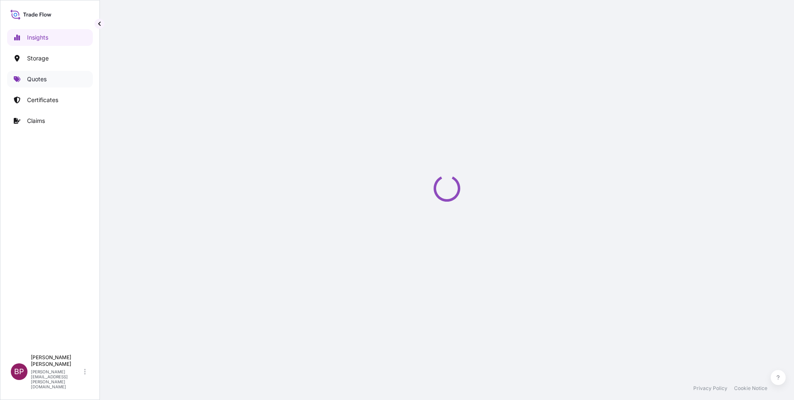
click at [37, 77] on p "Quotes" at bounding box center [37, 79] width 20 height 8
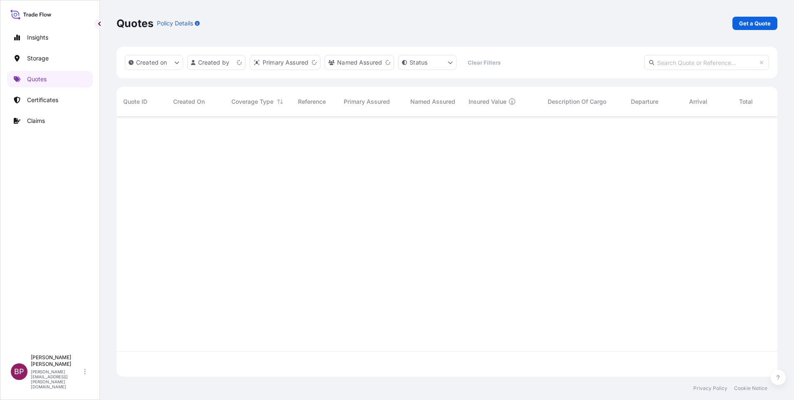
scroll to position [255, 651]
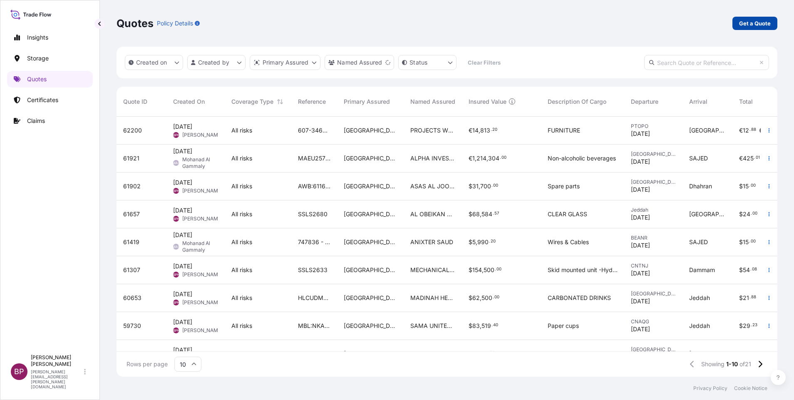
click at [757, 23] on p "Get a Quote" at bounding box center [755, 23] width 32 height 8
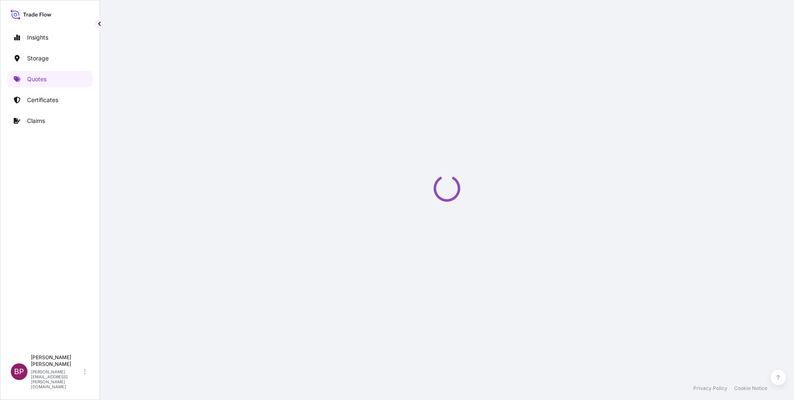
select select "Water"
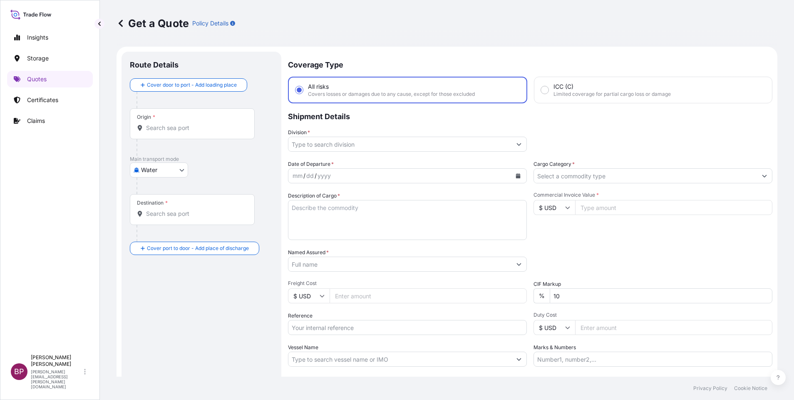
scroll to position [13, 0]
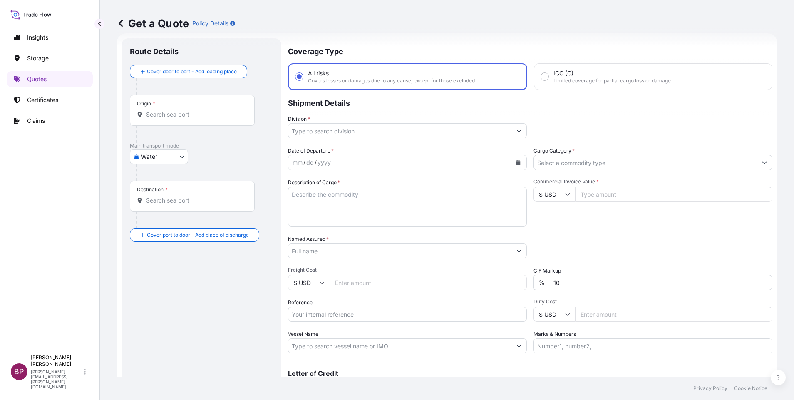
click at [561, 195] on div "$ USD" at bounding box center [555, 193] width 42 height 15
click at [550, 225] on div "€ EUR" at bounding box center [549, 217] width 35 height 16
type input "€ EUR"
click at [601, 193] on input "Commercial Invoice Value *" at bounding box center [673, 193] width 197 height 15
paste input "75712.13"
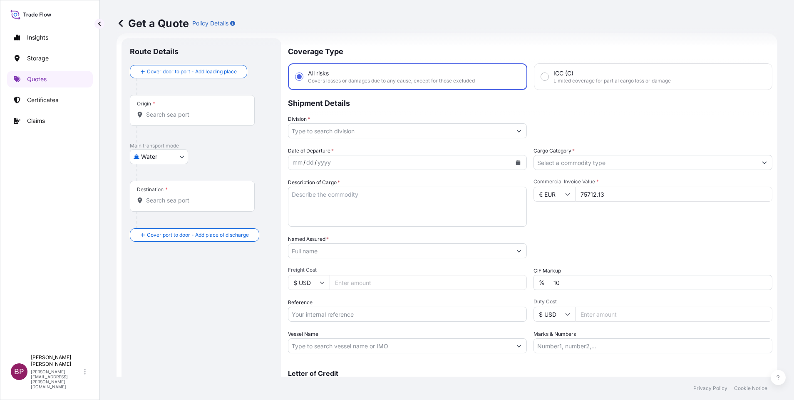
type input "75712.13"
click at [621, 162] on input "Cargo Category *" at bounding box center [645, 162] width 223 height 15
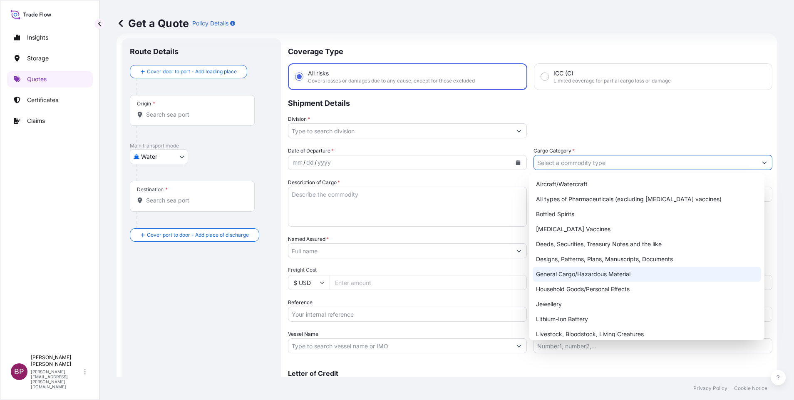
click at [585, 267] on div "General Cargo/Hazardous Material" at bounding box center [647, 273] width 229 height 15
type input "General Cargo/Hazardous Material"
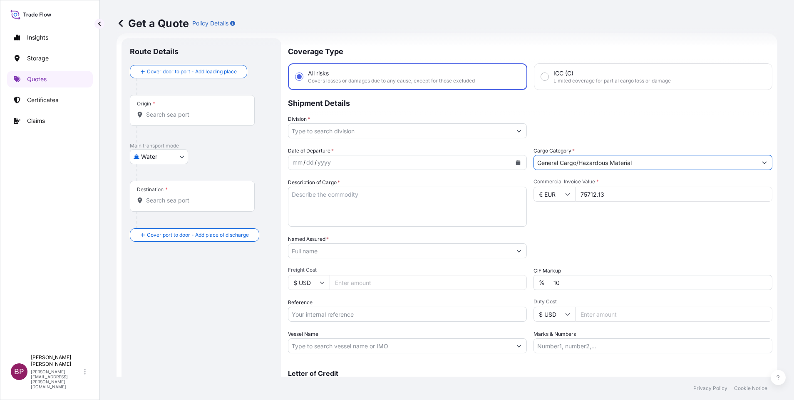
click at [515, 134] on button "Show suggestions" at bounding box center [519, 130] width 15 height 15
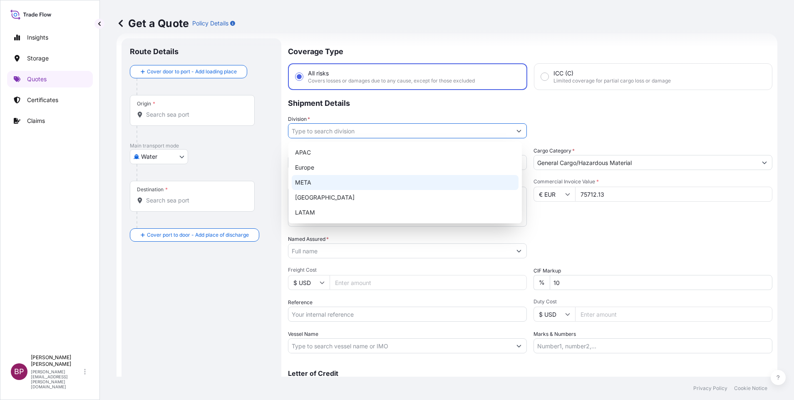
click at [363, 185] on div "META" at bounding box center [405, 182] width 227 height 15
type input "META"
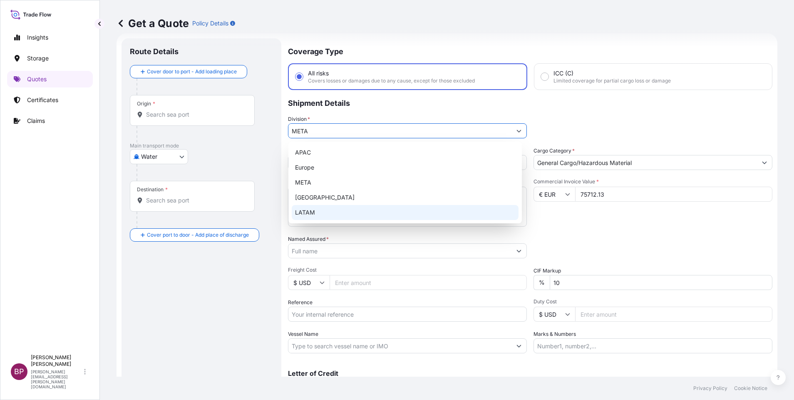
click at [628, 231] on div "Date of Departure * mm / dd / yyyy Cargo Category * General Cargo/Hazardous Mat…" at bounding box center [530, 250] width 485 height 206
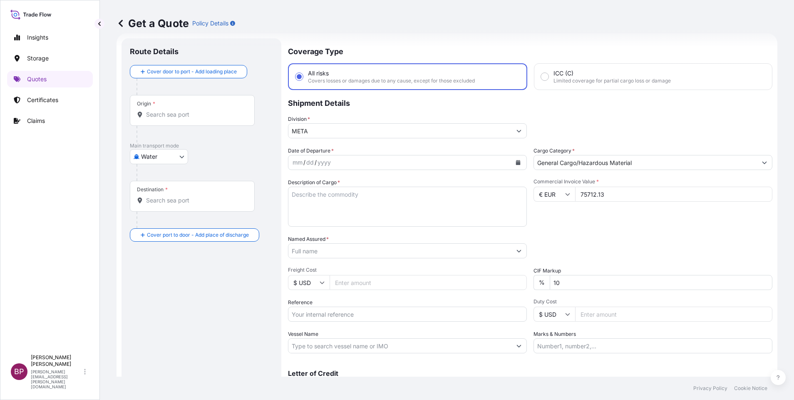
drag, startPoint x: 413, startPoint y: 214, endPoint x: 404, endPoint y: 214, distance: 8.8
click at [411, 214] on textarea "Description of Cargo *" at bounding box center [407, 206] width 239 height 40
paste textarea "Combi saucer"
type textarea "Combi saucer"
drag, startPoint x: 345, startPoint y: 311, endPoint x: 547, endPoint y: 302, distance: 202.1
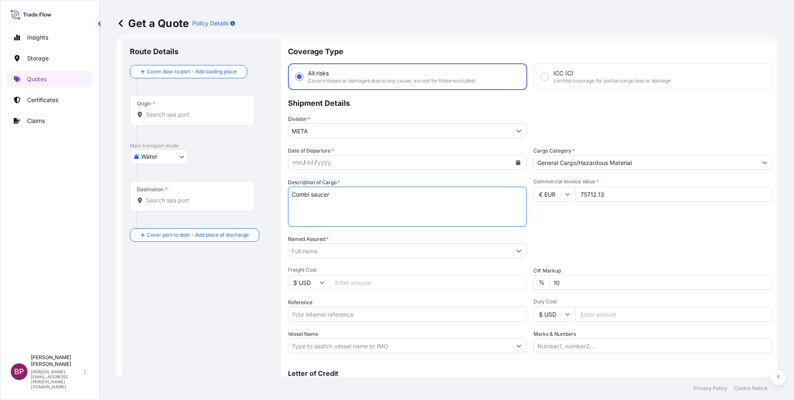
click at [345, 311] on input "Reference" at bounding box center [407, 313] width 239 height 15
paste input "SSLS2889"
type input "SSLS2889"
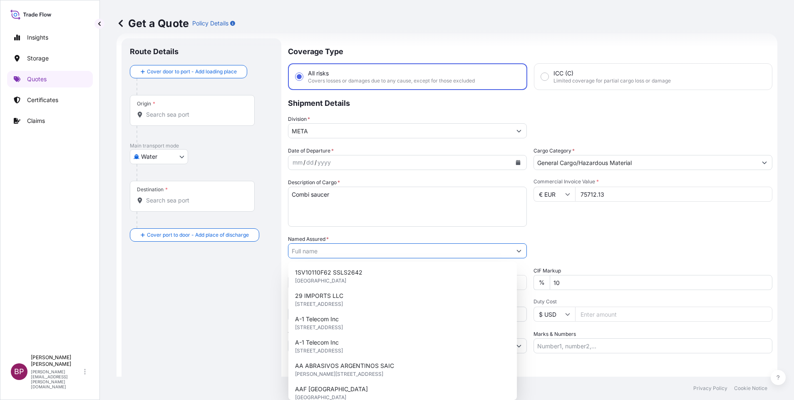
click at [331, 243] on div "Named Assured *" at bounding box center [407, 246] width 239 height 23
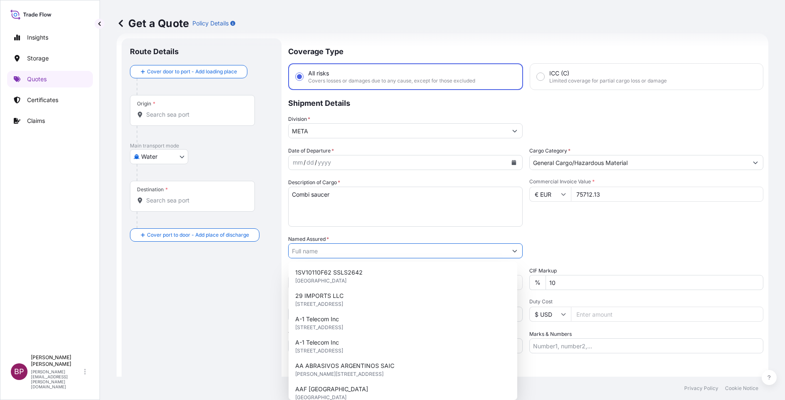
paste input "REEF HOSPITALITY SOLUTIONS AND TRADING COMPANY"
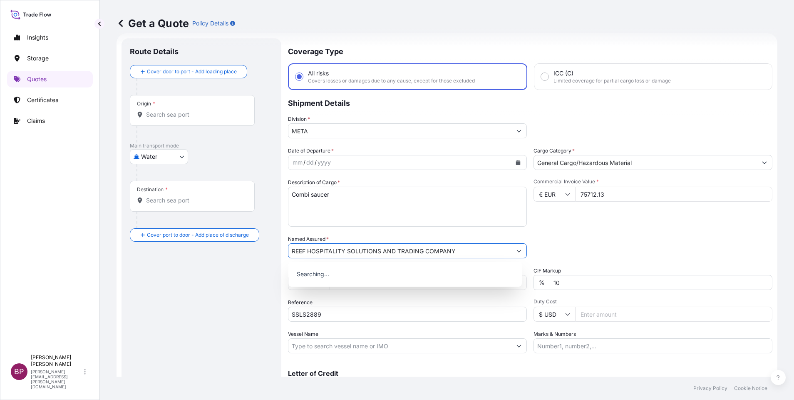
type input "REEF HOSPITALITY SOLUTIONS AND TRADING COMPANY"
click at [574, 227] on div "Date of Departure * mm / dd / yyyy Cargo Category * General Cargo/Hazardous Mat…" at bounding box center [530, 250] width 485 height 206
click at [516, 161] on icon "Calendar" at bounding box center [518, 162] width 5 height 5
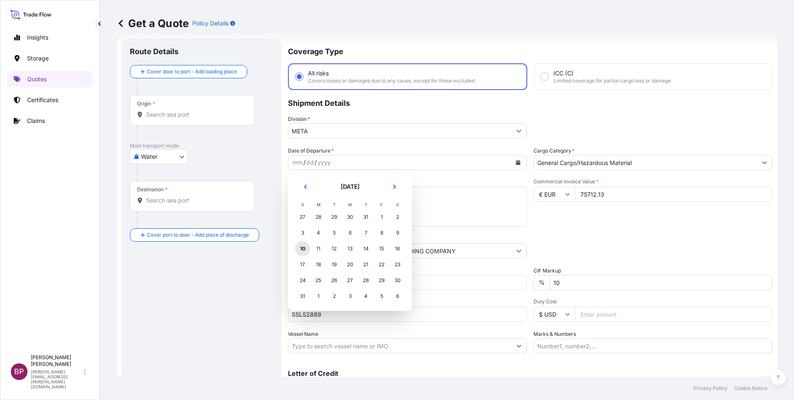
click at [301, 251] on div "10" at bounding box center [302, 248] width 15 height 15
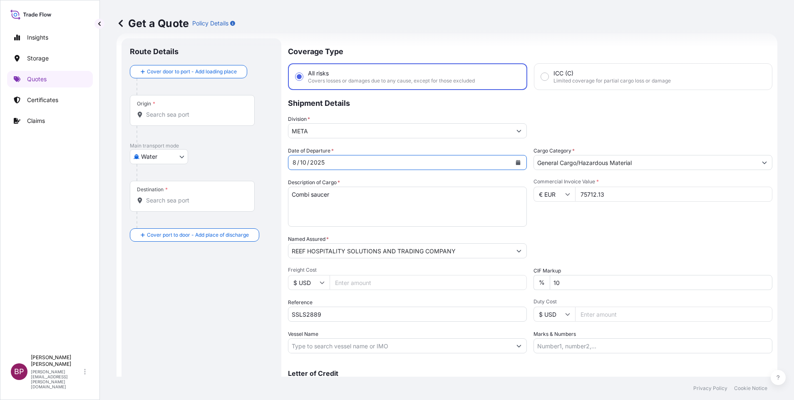
click at [580, 236] on div "Packing Category Type to search a container mode Please select a primary mode o…" at bounding box center [653, 246] width 239 height 23
drag, startPoint x: 172, startPoint y: 115, endPoint x: 175, endPoint y: 117, distance: 4.5
click at [172, 114] on input "Origin *" at bounding box center [195, 114] width 98 height 8
paste input "[GEOGRAPHIC_DATA]"
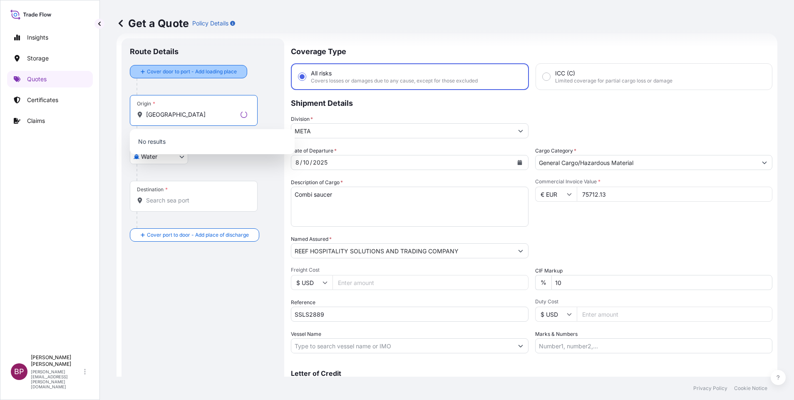
type input "[GEOGRAPHIC_DATA]"
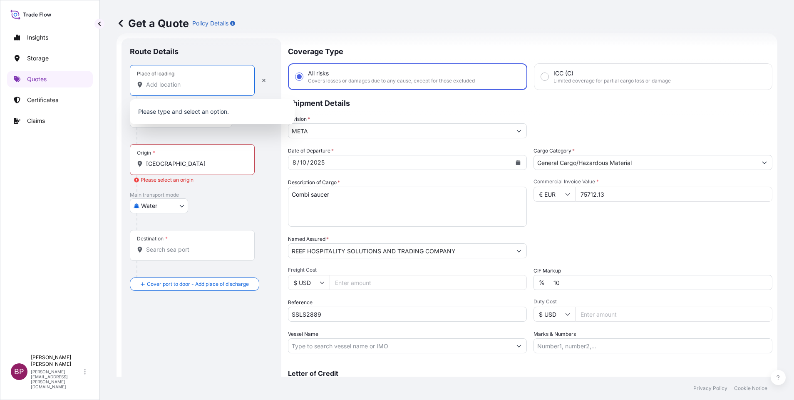
click at [182, 85] on input "Place of loading" at bounding box center [195, 84] width 98 height 8
paste input "[GEOGRAPHIC_DATA]"
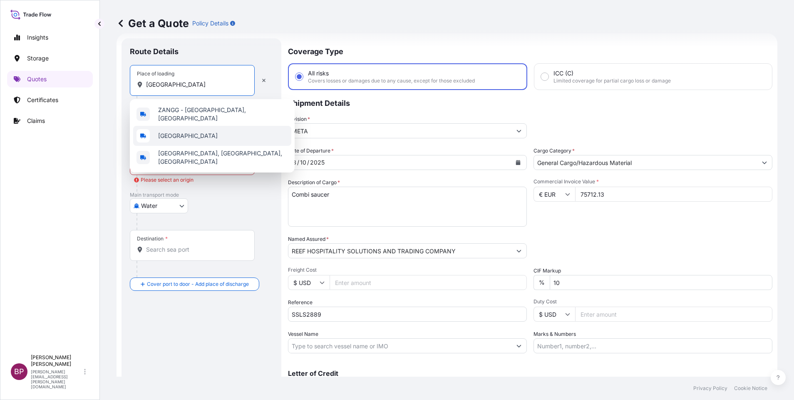
click at [193, 133] on div "[GEOGRAPHIC_DATA]" at bounding box center [212, 136] width 158 height 20
type input "[GEOGRAPHIC_DATA]"
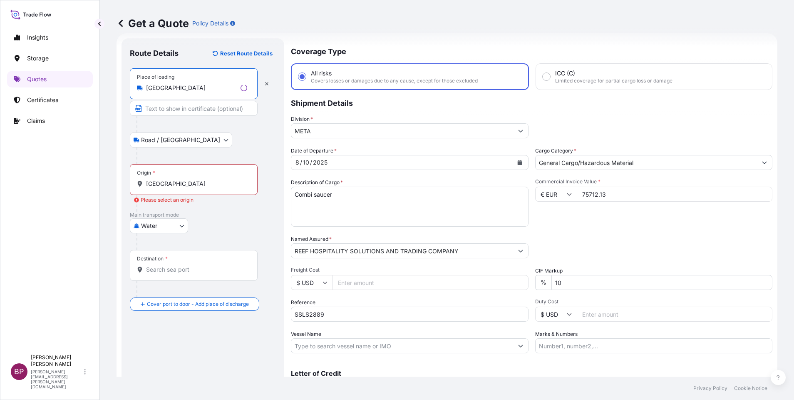
click at [205, 186] on input "[GEOGRAPHIC_DATA]" at bounding box center [196, 183] width 101 height 8
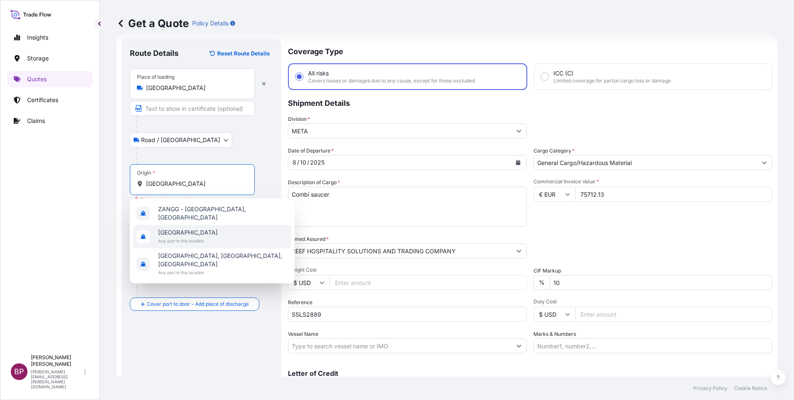
click at [206, 235] on div "[GEOGRAPHIC_DATA] Any port in this location" at bounding box center [212, 236] width 158 height 23
type input "[GEOGRAPHIC_DATA]"
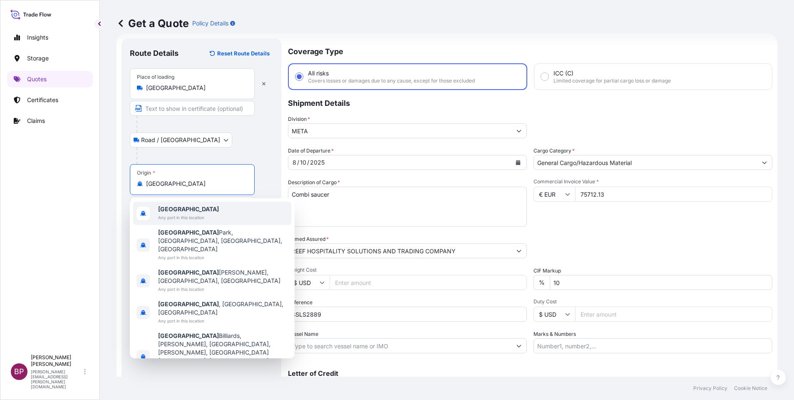
click at [266, 147] on div "Road / [GEOGRAPHIC_DATA] / Inland" at bounding box center [201, 139] width 143 height 15
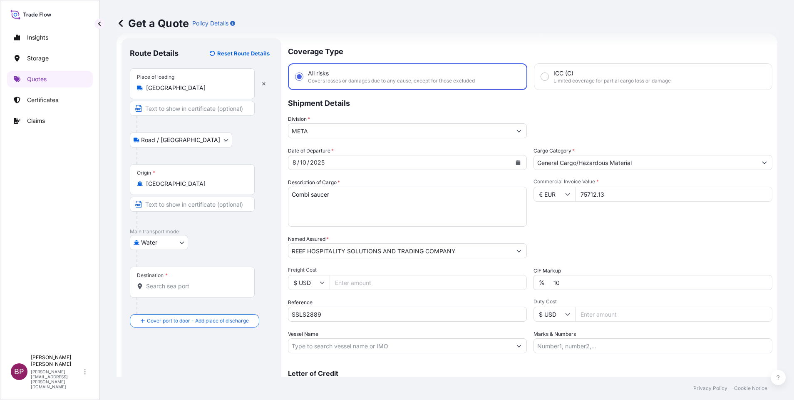
drag, startPoint x: 188, startPoint y: 284, endPoint x: 189, endPoint y: 296, distance: 11.7
click at [188, 282] on input "Destination *" at bounding box center [195, 286] width 98 height 8
paste input "JEDDAH"
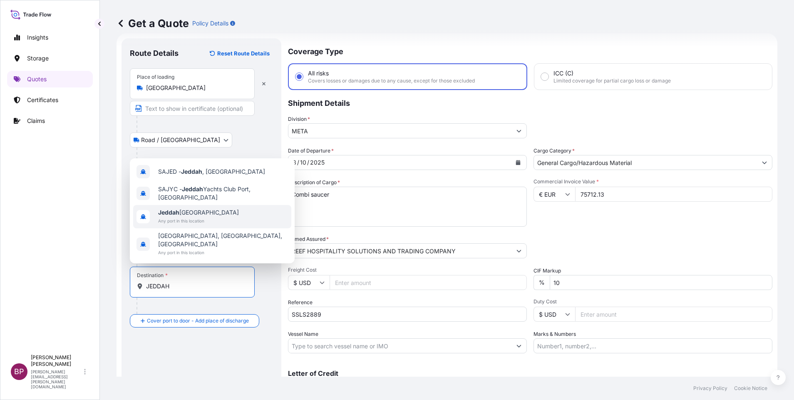
click at [204, 225] on span "Any port in this location" at bounding box center [198, 220] width 81 height 8
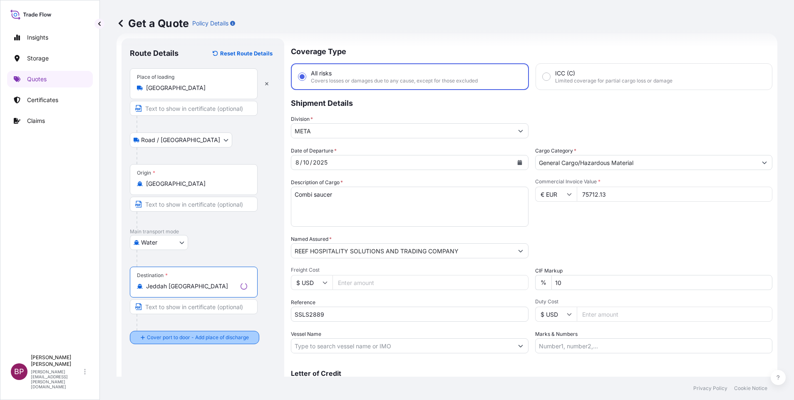
type input "Jeddah [GEOGRAPHIC_DATA]"
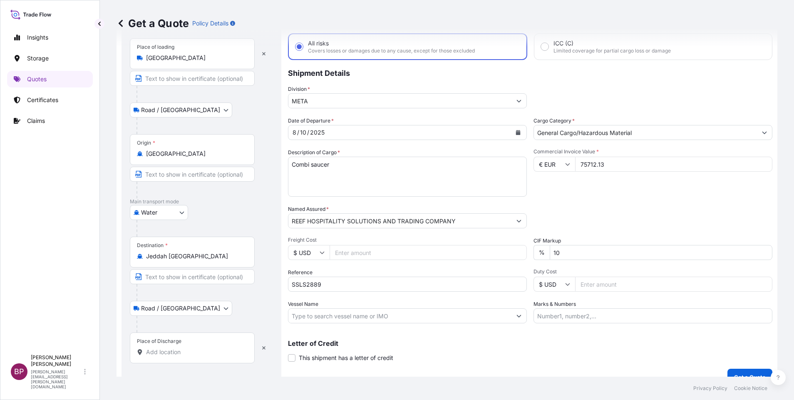
scroll to position [57, 0]
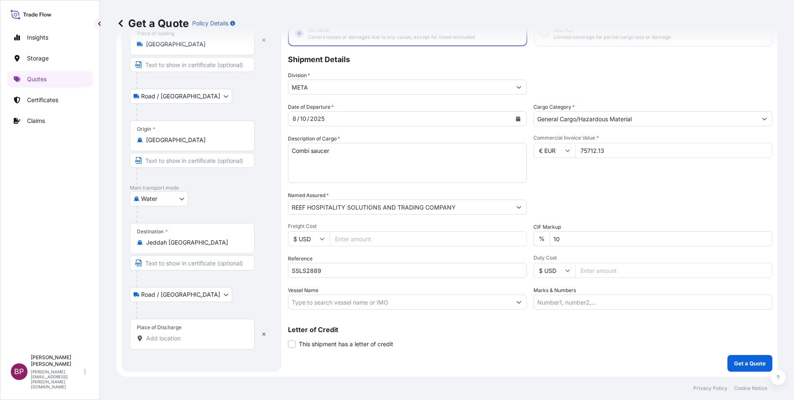
click at [199, 336] on input "Place of Discharge" at bounding box center [195, 338] width 98 height 8
paste input "JEDDAH"
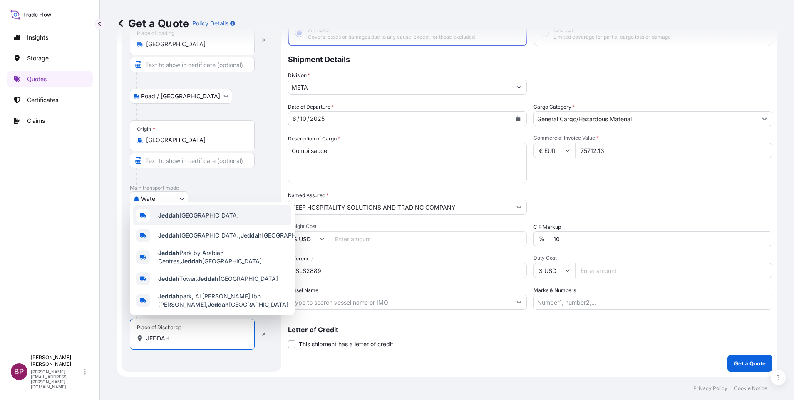
click at [196, 214] on span "Jeddah [GEOGRAPHIC_DATA]" at bounding box center [198, 215] width 81 height 8
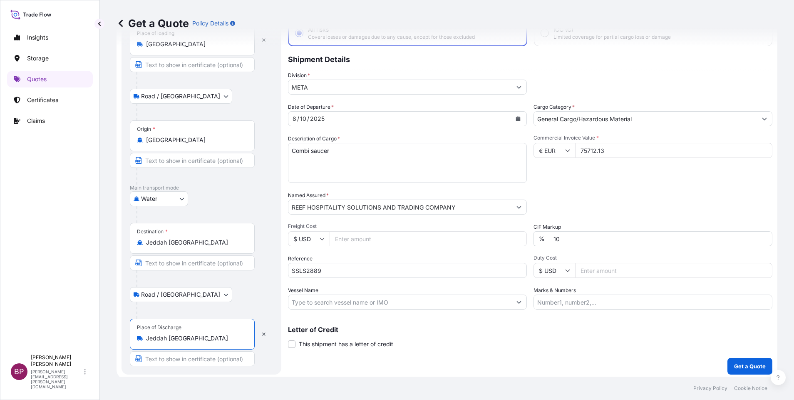
type input "Jeddah [GEOGRAPHIC_DATA]"
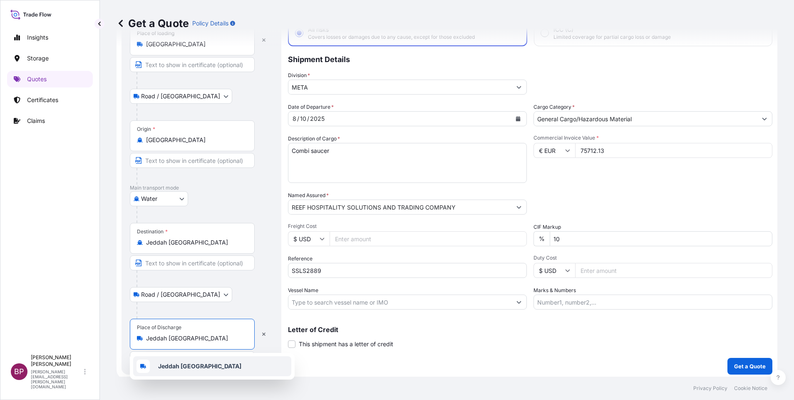
drag, startPoint x: 510, startPoint y: 236, endPoint x: 239, endPoint y: 227, distance: 271.5
click at [180, 209] on form "Route Details Reset Route Details Place of loading [GEOGRAPHIC_DATA] Road / Inl…" at bounding box center [447, 185] width 661 height 390
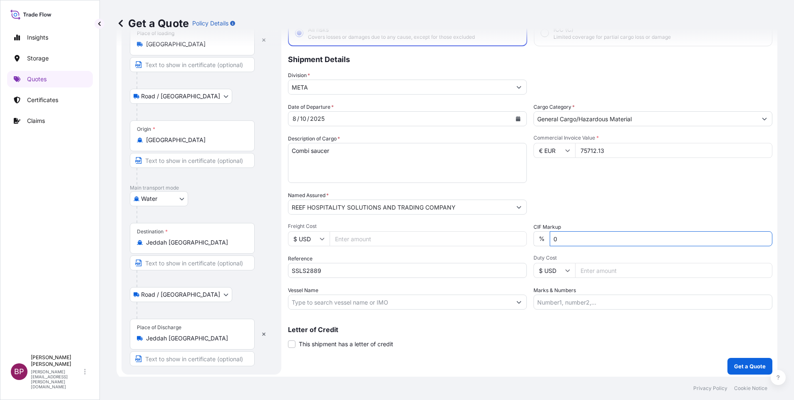
type input "0"
click at [639, 194] on div "Packing Category Type to search a container mode Please select a primary mode o…" at bounding box center [653, 202] width 239 height 23
click at [745, 364] on p "Get a Quote" at bounding box center [750, 366] width 32 height 8
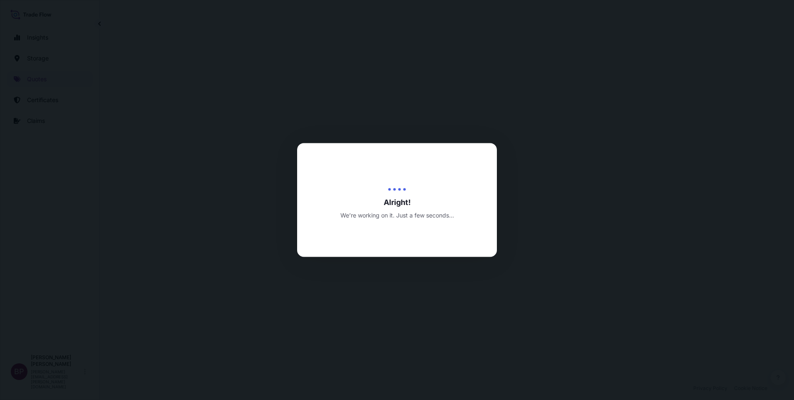
select select "Road / [GEOGRAPHIC_DATA]"
select select "Water"
select select "Road / [GEOGRAPHIC_DATA]"
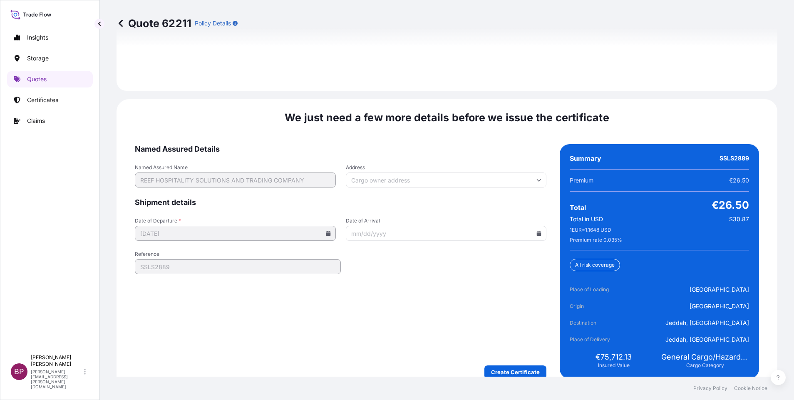
scroll to position [1280, 0]
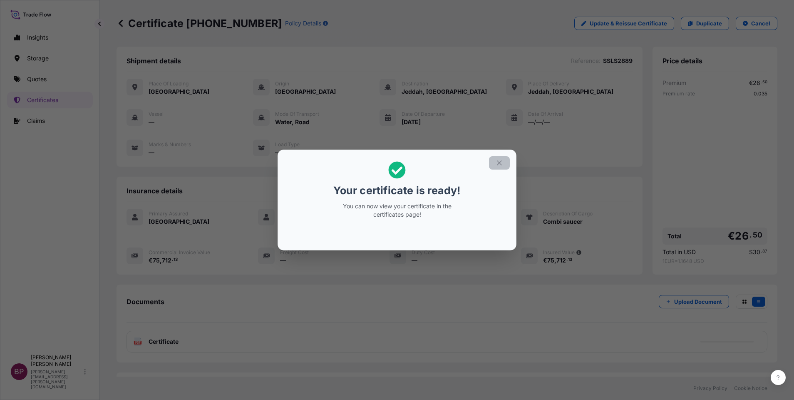
click at [502, 164] on icon "button" at bounding box center [499, 162] width 7 height 7
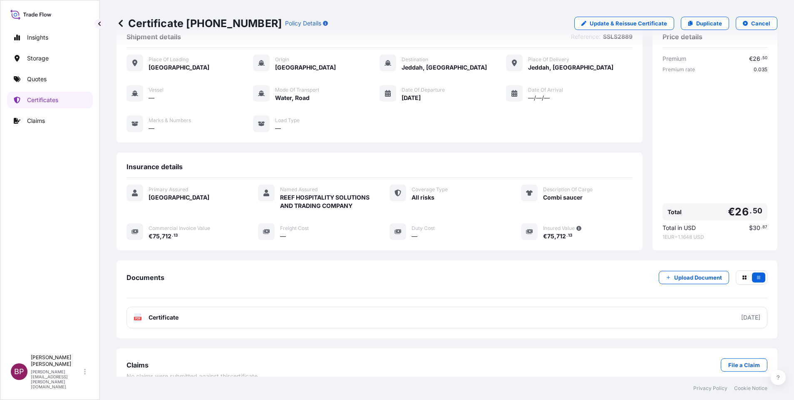
scroll to position [46, 0]
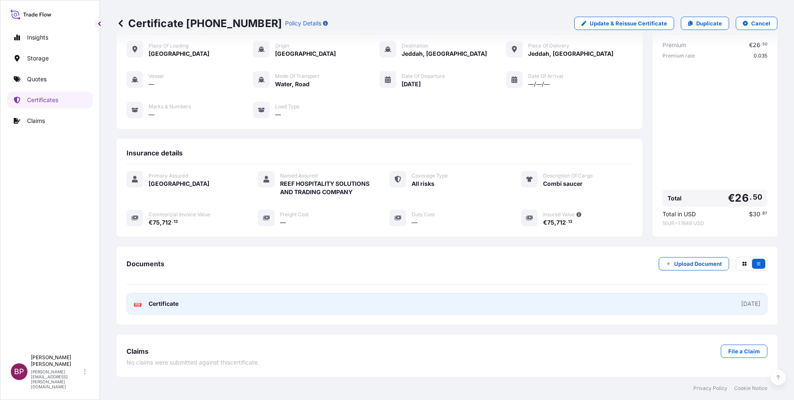
click at [172, 303] on span "Certificate" at bounding box center [164, 303] width 30 height 8
